Goal: Information Seeking & Learning: Learn about a topic

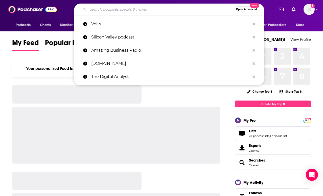
click at [108, 10] on input "Search podcasts, credits, & more..." at bounding box center [161, 9] width 146 height 8
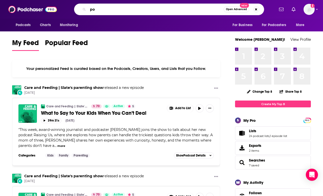
type input "p"
type input "model health show"
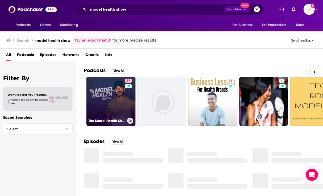
click at [99, 121] on h3 "The Model Health Show" at bounding box center [107, 121] width 37 height 4
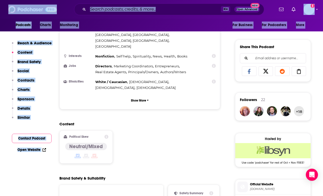
drag, startPoint x: 224, startPoint y: 181, endPoint x: 213, endPoint y: 197, distance: 19.4
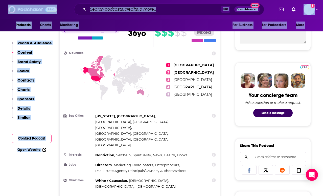
scroll to position [383, 0]
